Goal: Information Seeking & Learning: Find specific page/section

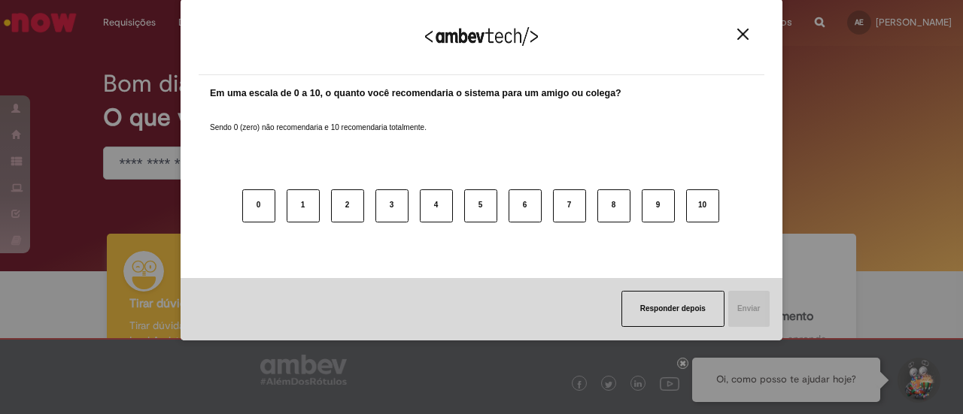
click at [747, 31] on img "Close" at bounding box center [742, 34] width 11 height 11
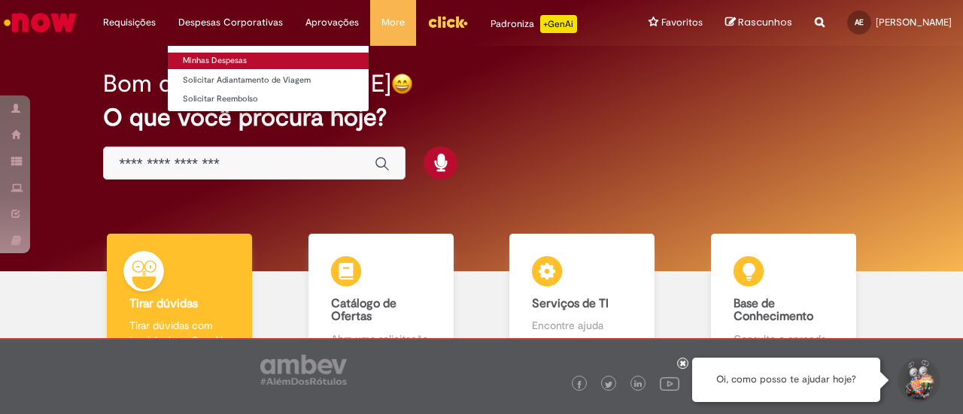
click at [220, 56] on link "Minhas Despesas" at bounding box center [268, 61] width 201 height 17
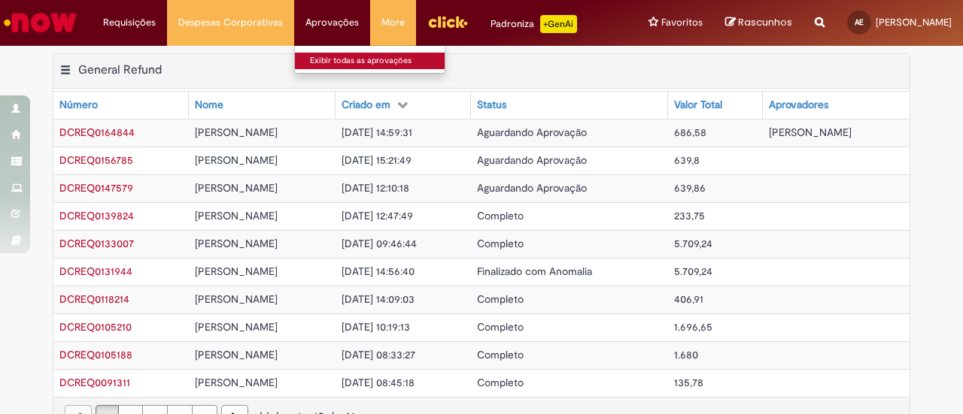
click at [344, 65] on link "Exibir todas as aprovações" at bounding box center [377, 61] width 165 height 17
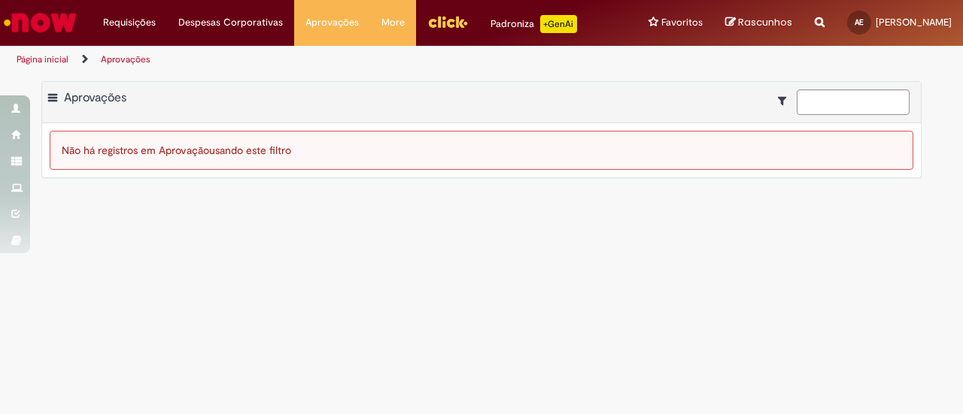
click at [803, 27] on div "Reportar problema Artigos Não encontrou base de conhecimento Catálogo Não foram…" at bounding box center [819, 23] width 32 height 46
click at [814, 17] on icon "Search from all sources" at bounding box center [819, 13] width 10 height 27
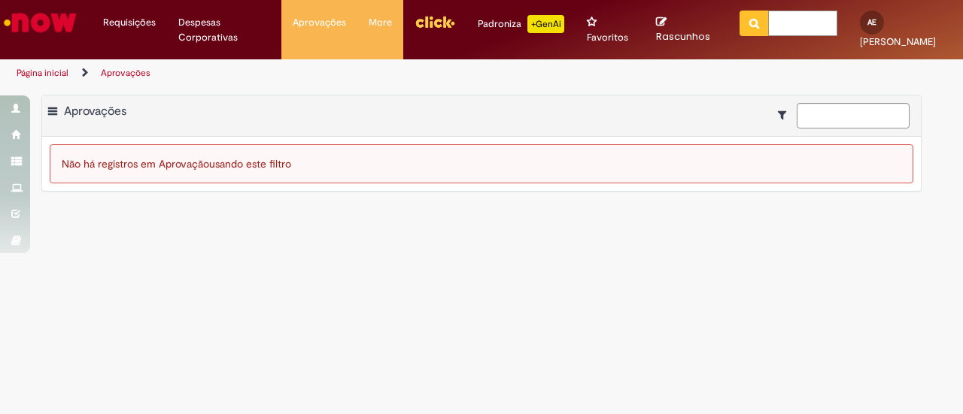
click at [795, 19] on input "text" at bounding box center [802, 24] width 69 height 26
type input "****"
click button "Pesquisar" at bounding box center [753, 24] width 29 height 26
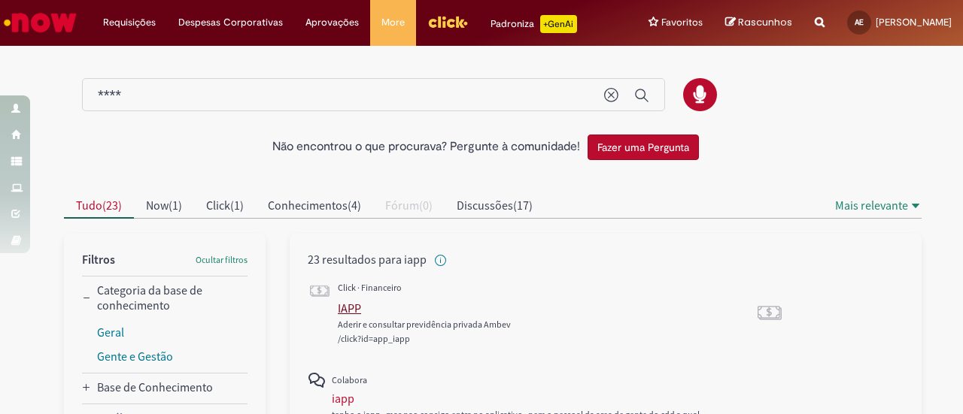
click at [342, 305] on div "IAPP" at bounding box center [349, 308] width 23 height 15
